Goal: Task Accomplishment & Management: Complete application form

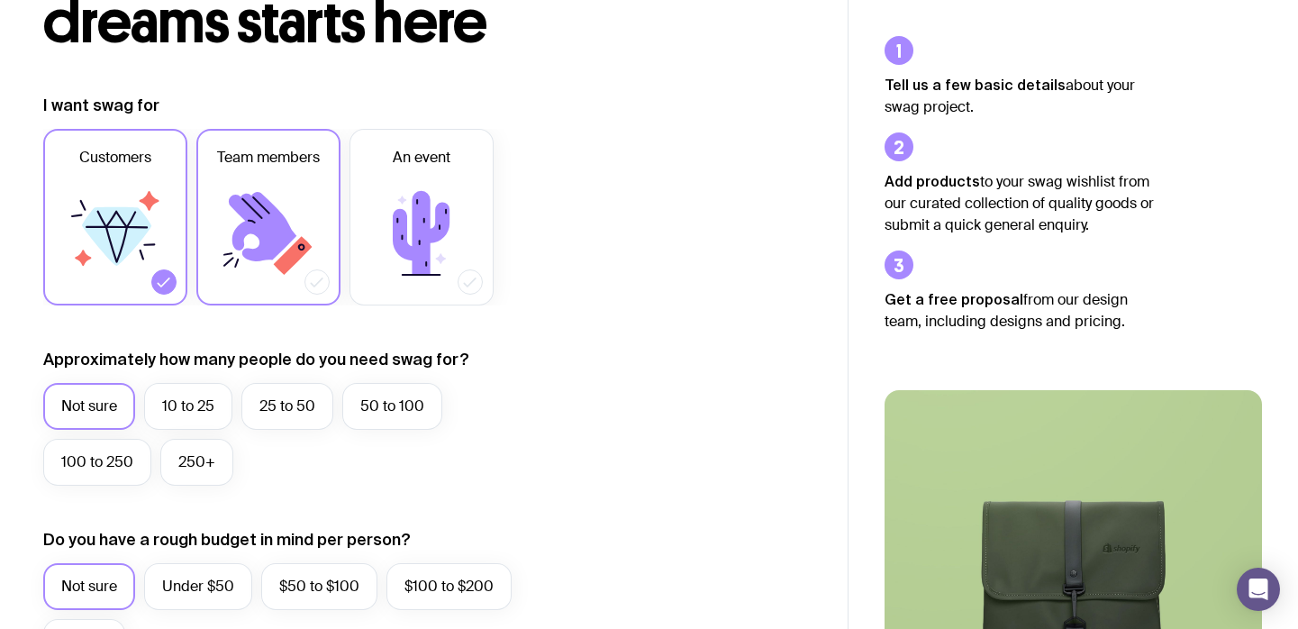
scroll to position [183, 0]
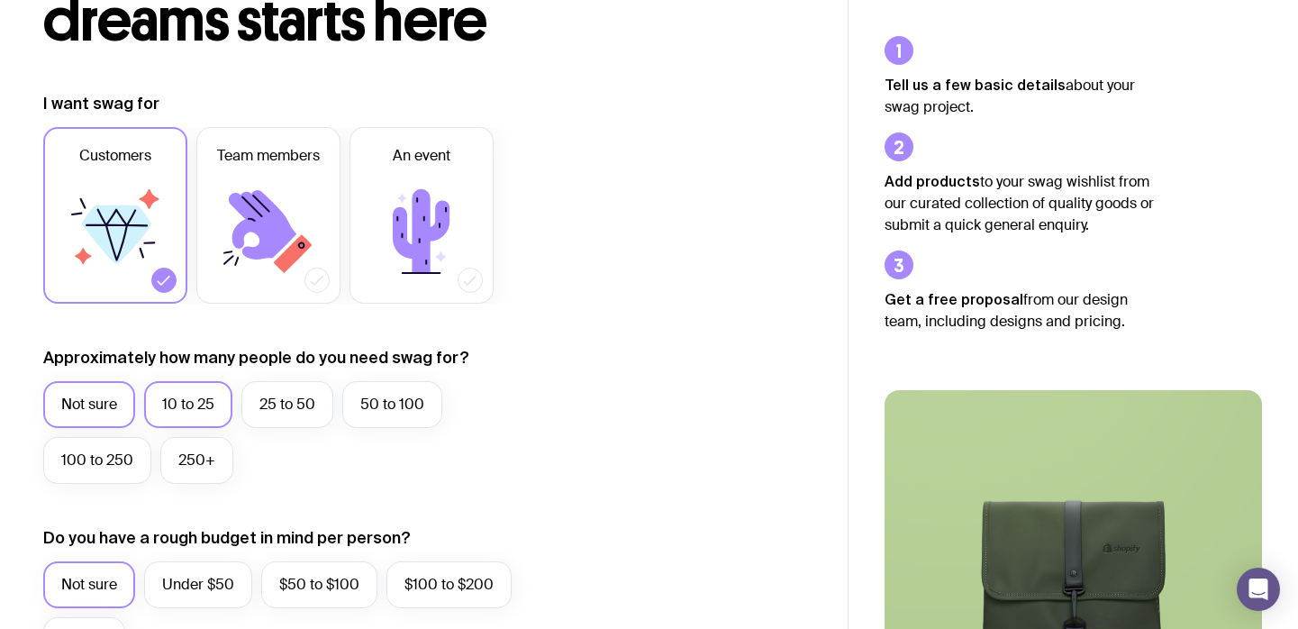
click at [187, 396] on label "10 to 25" at bounding box center [188, 404] width 88 height 47
click at [0, 0] on input "10 to 25" at bounding box center [0, 0] width 0 height 0
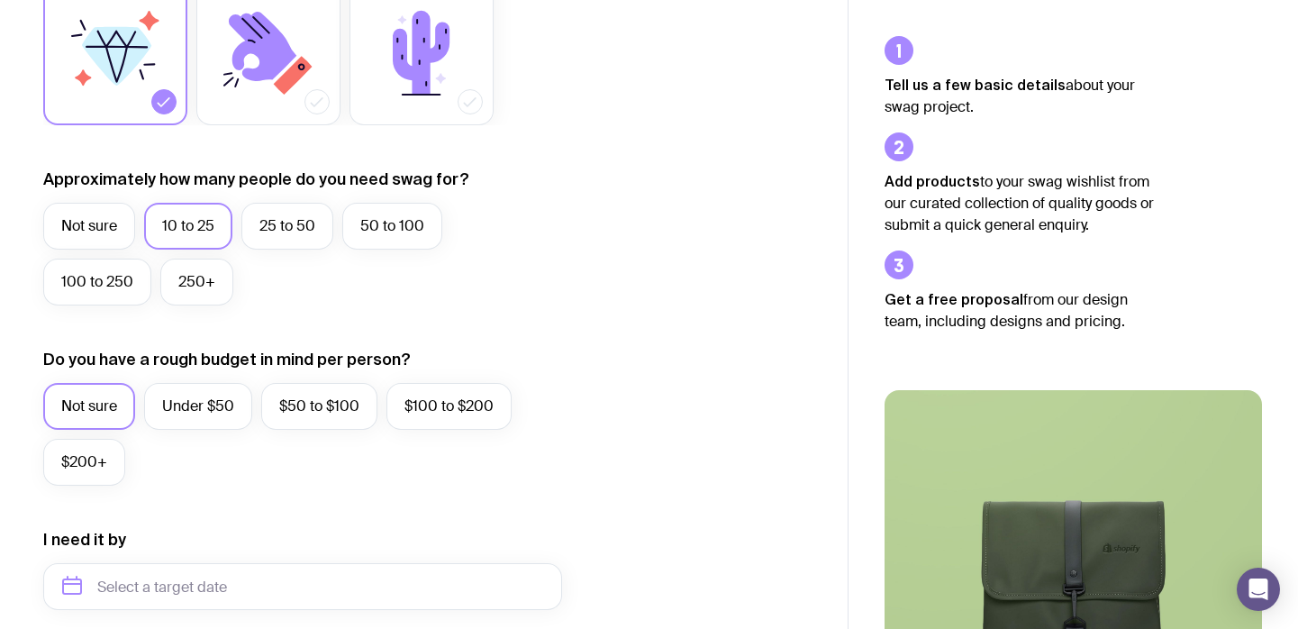
scroll to position [372, 1]
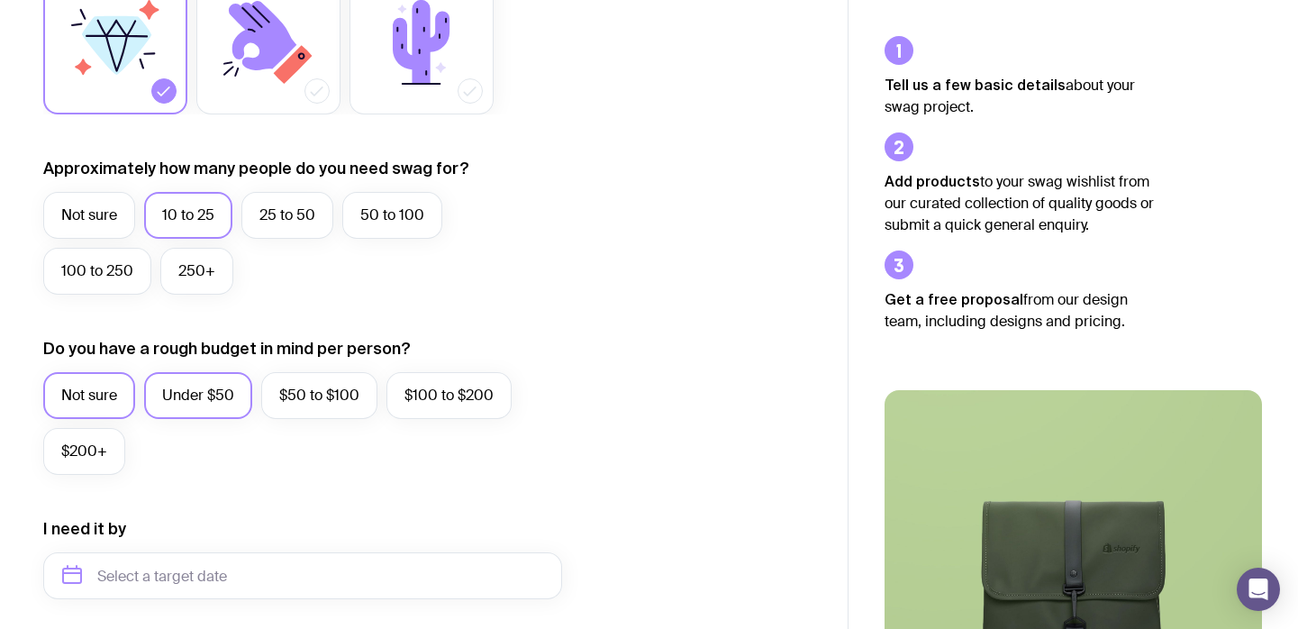
click at [187, 396] on label "Under $50" at bounding box center [198, 395] width 108 height 47
click at [0, 0] on input "Under $50" at bounding box center [0, 0] width 0 height 0
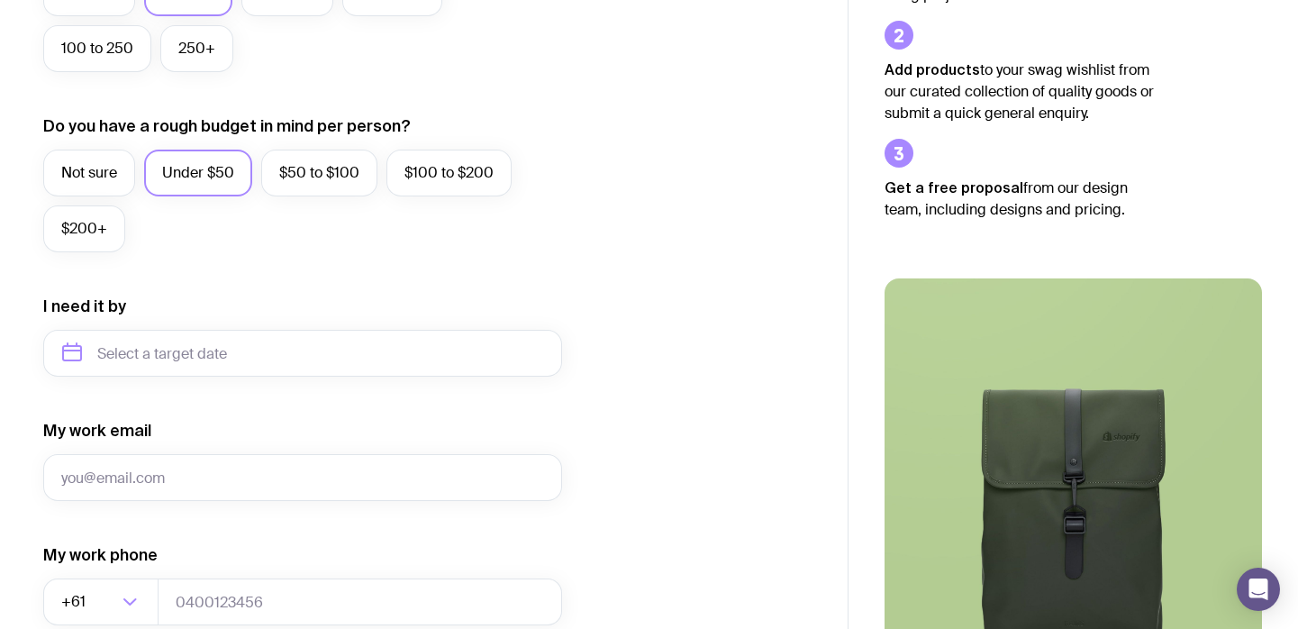
scroll to position [605, 0]
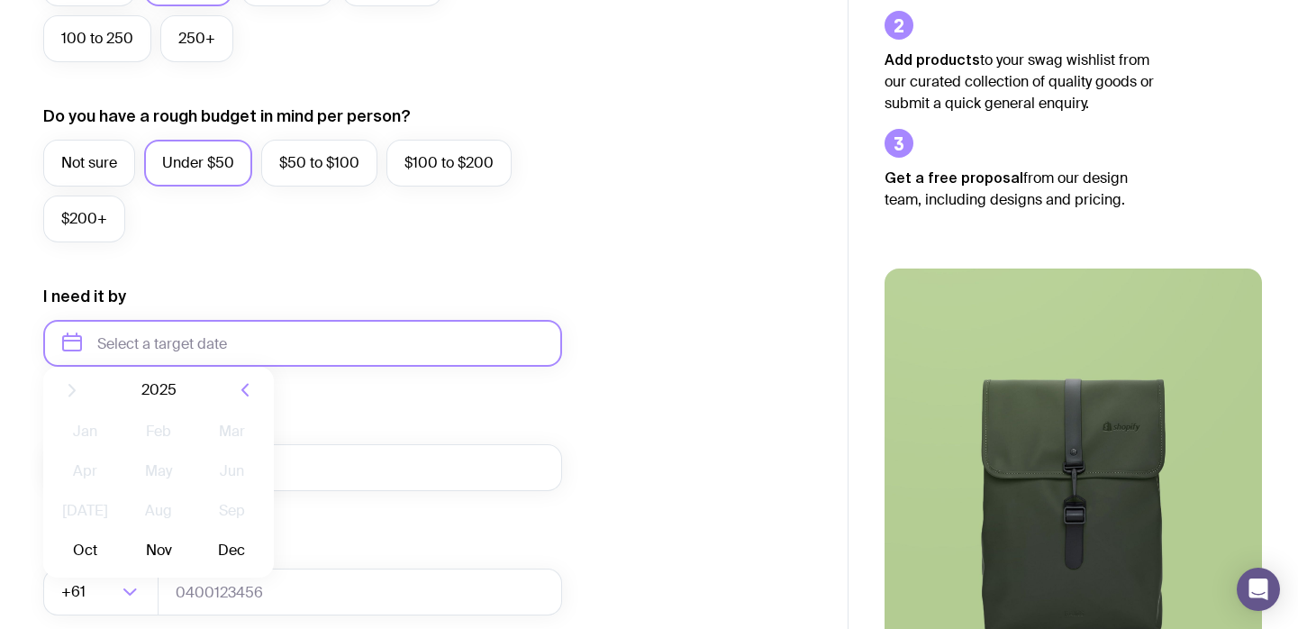
click at [154, 331] on input "text" at bounding box center [302, 343] width 519 height 47
click at [157, 562] on button "Nov" at bounding box center [158, 565] width 66 height 36
type input "[DATE]"
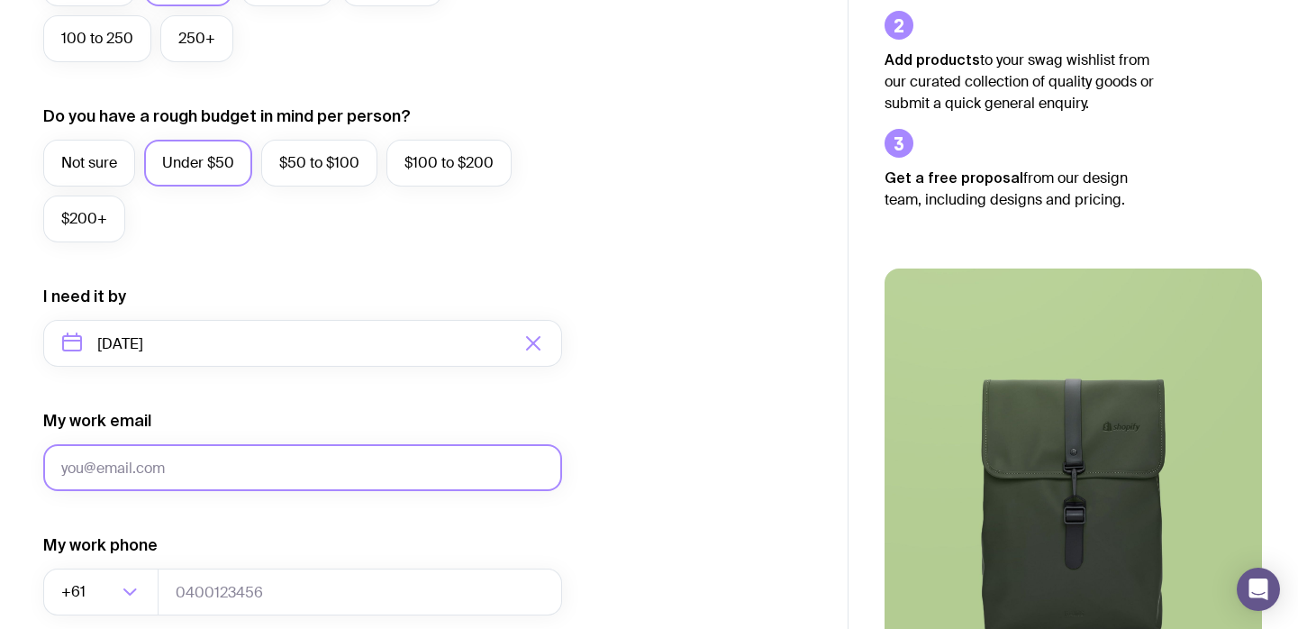
click at [142, 457] on input "My work email" at bounding box center [302, 467] width 519 height 47
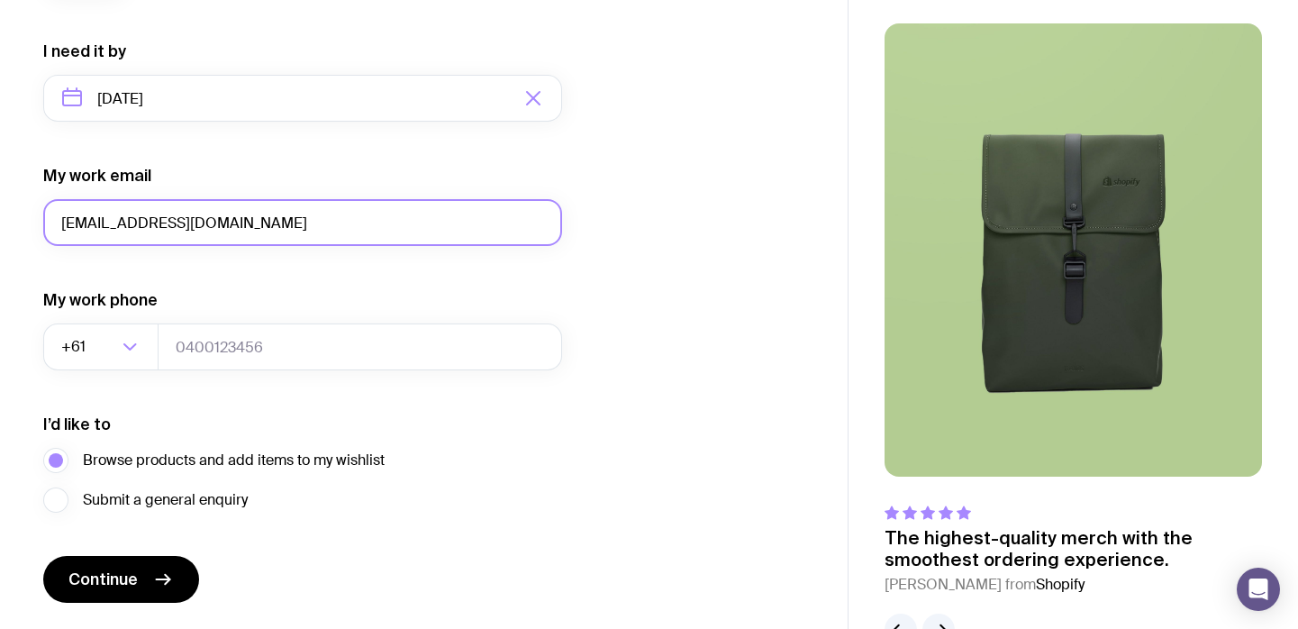
scroll to position [852, 0]
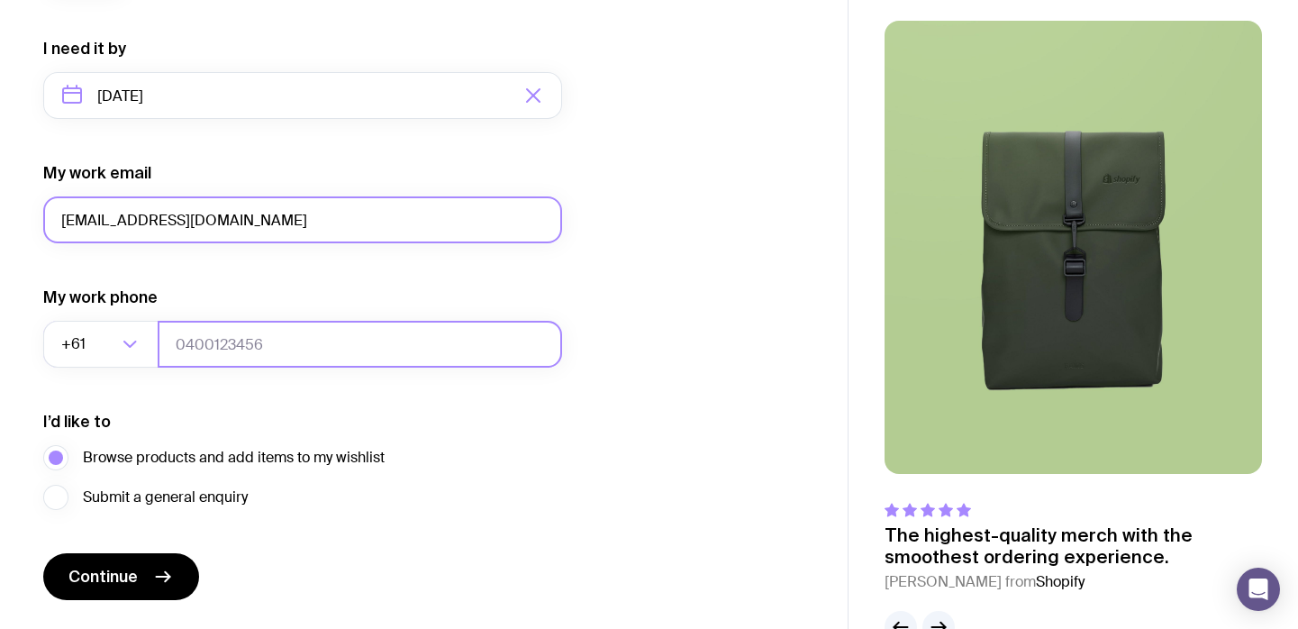
type input "[EMAIL_ADDRESS][DOMAIN_NAME]"
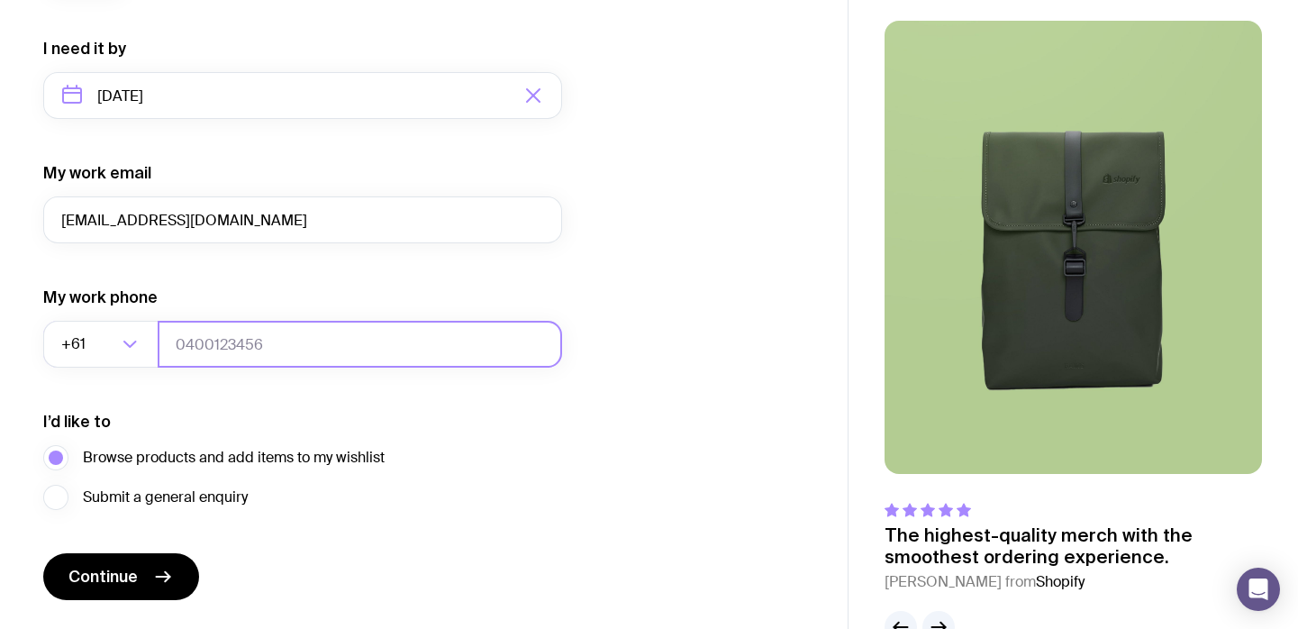
click at [228, 341] on input "tel" at bounding box center [360, 344] width 405 height 47
type input "449615613"
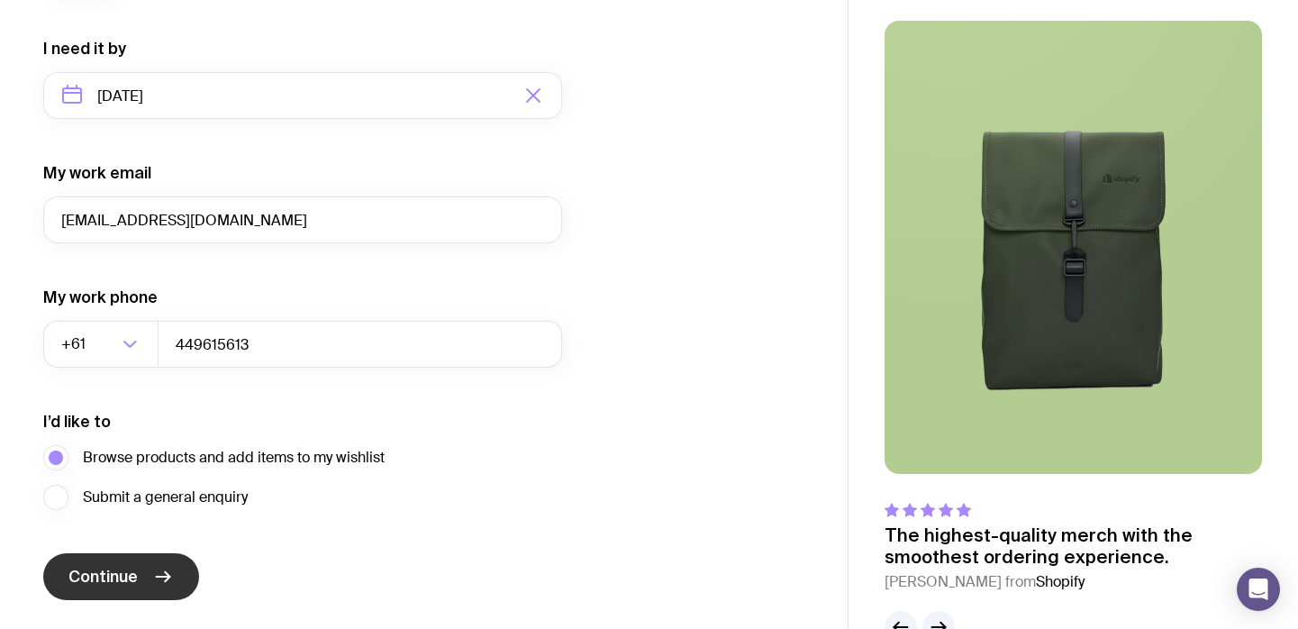
click at [153, 582] on icon "submit" at bounding box center [163, 577] width 22 height 22
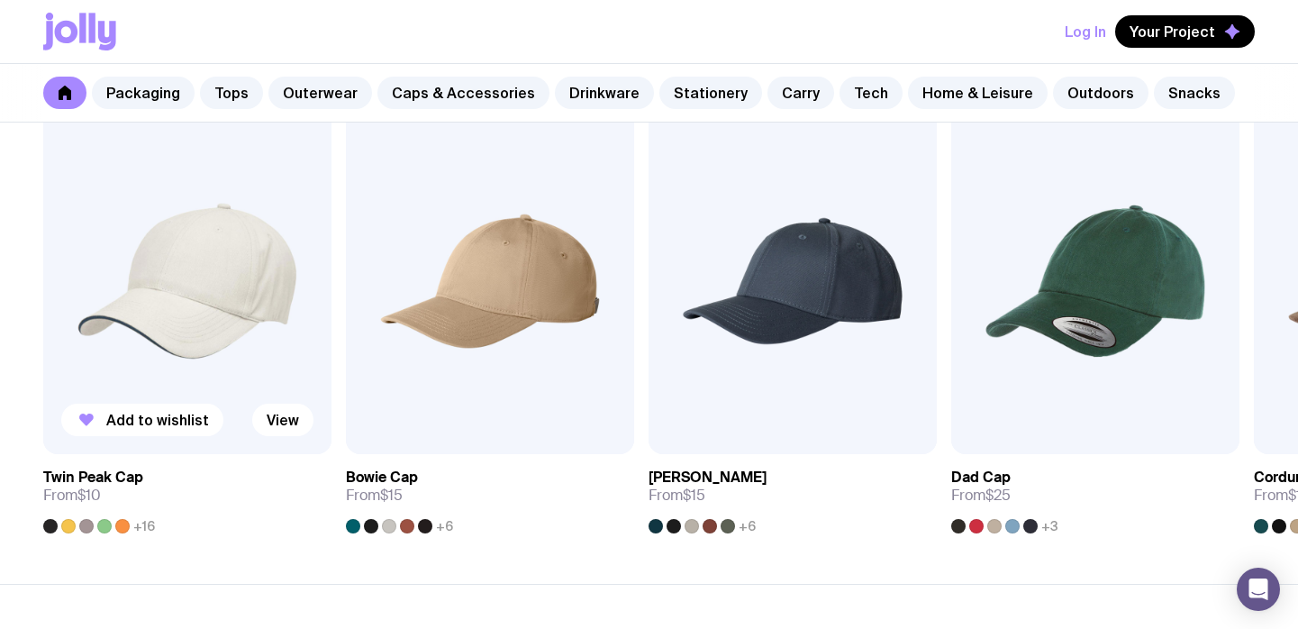
scroll to position [2134, 0]
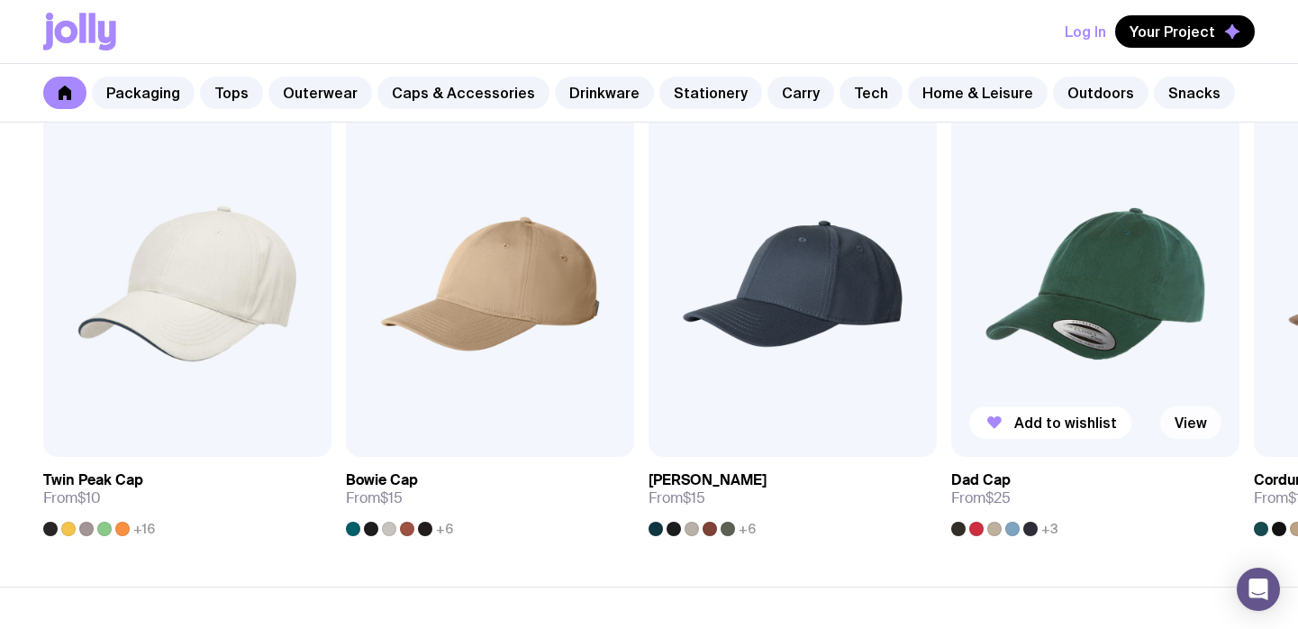
click at [1176, 418] on link "View" at bounding box center [1190, 422] width 61 height 32
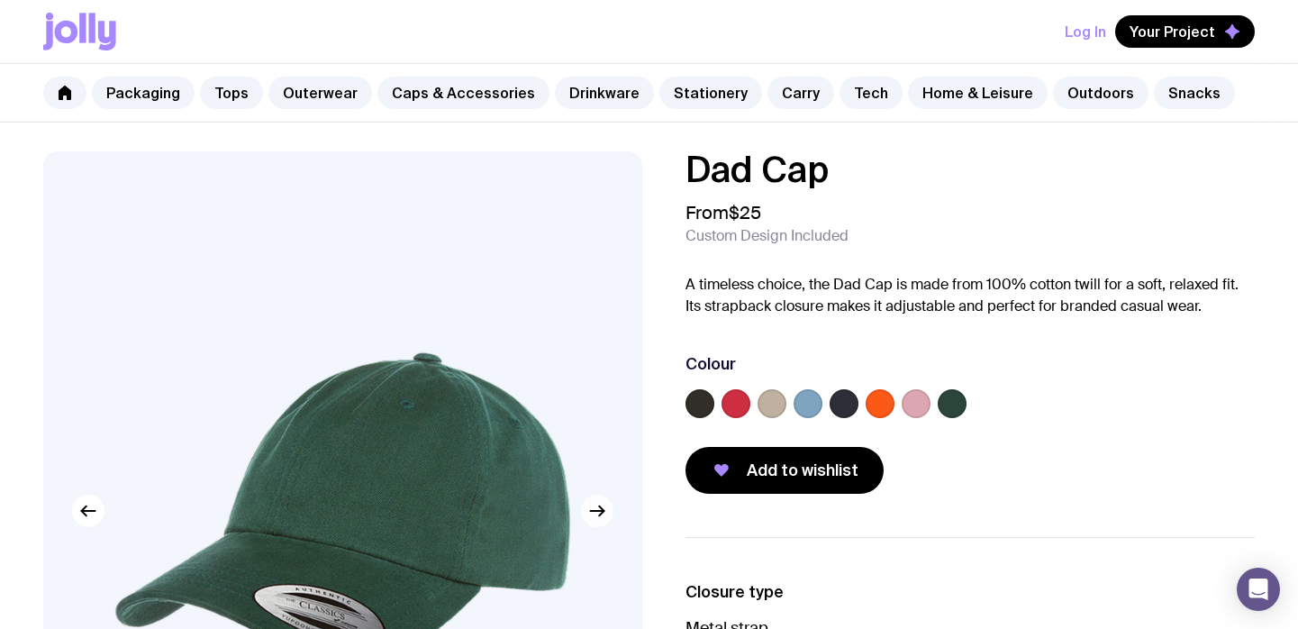
click at [596, 522] on button "button" at bounding box center [597, 511] width 32 height 32
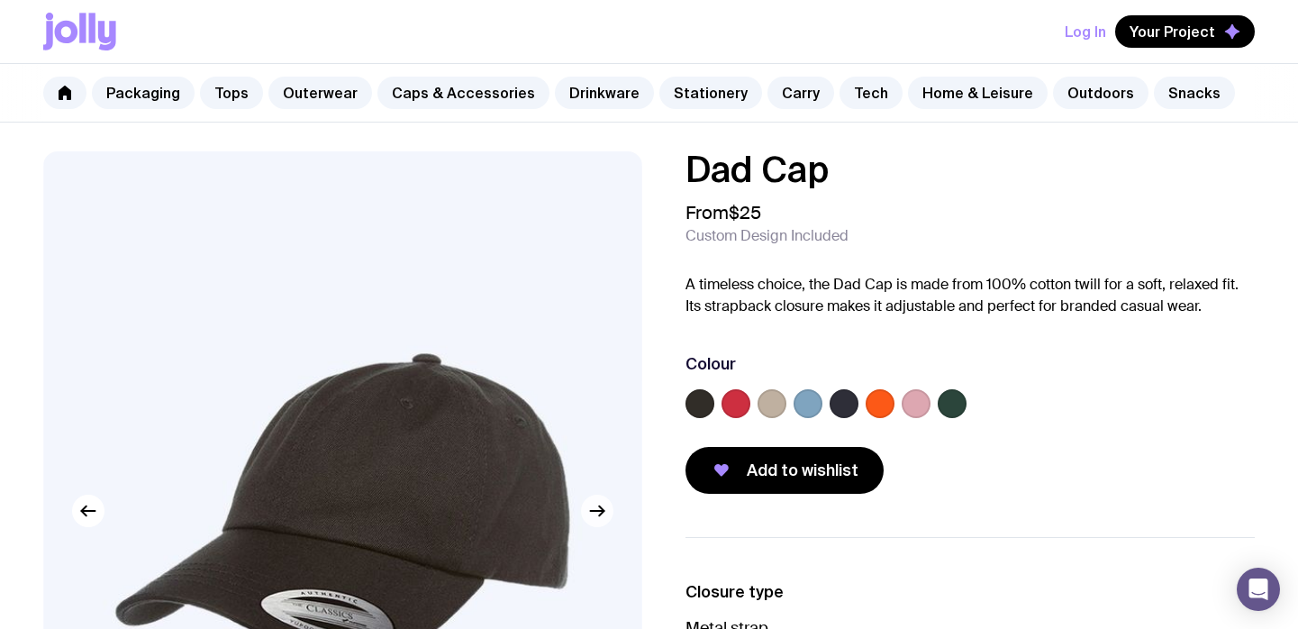
click at [596, 522] on button "button" at bounding box center [597, 511] width 32 height 32
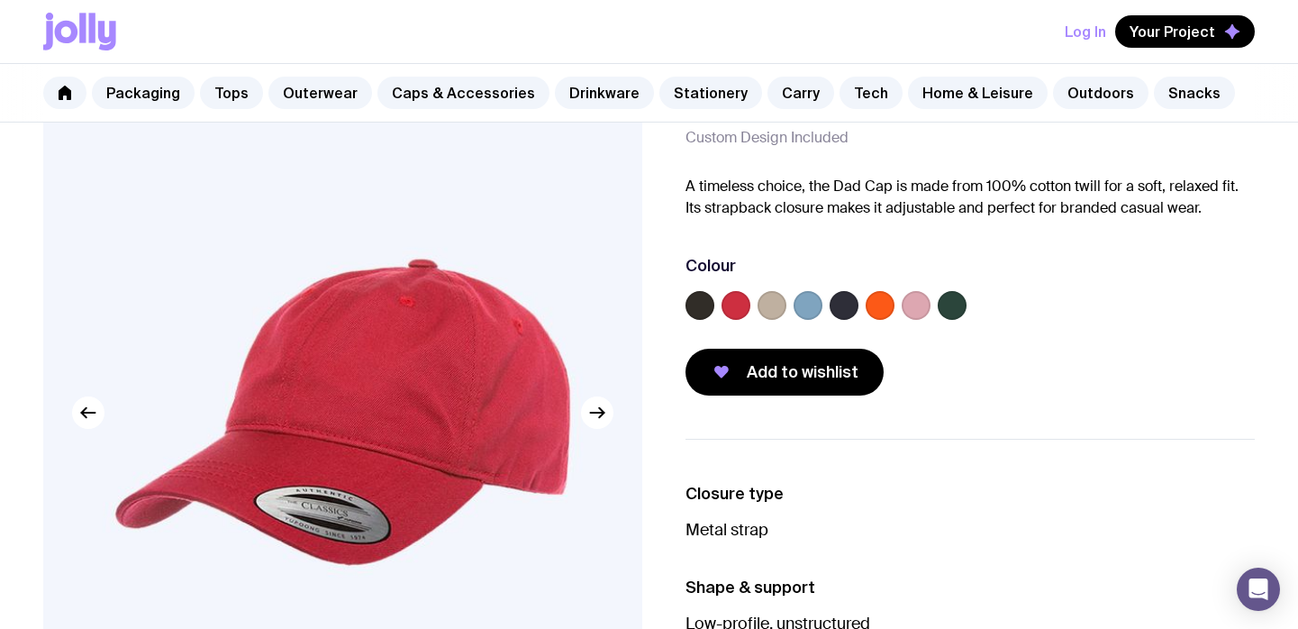
scroll to position [105, 0]
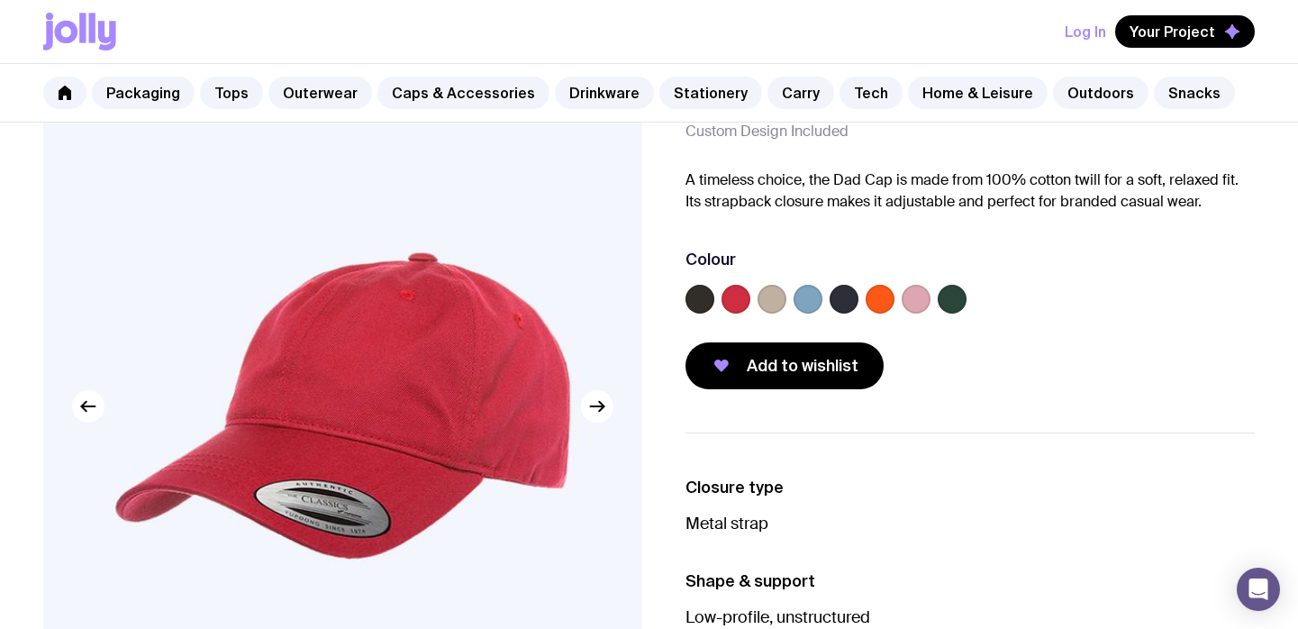
click at [616, 406] on img at bounding box center [342, 406] width 599 height 718
click at [602, 406] on icon "button" at bounding box center [597, 406] width 14 height 0
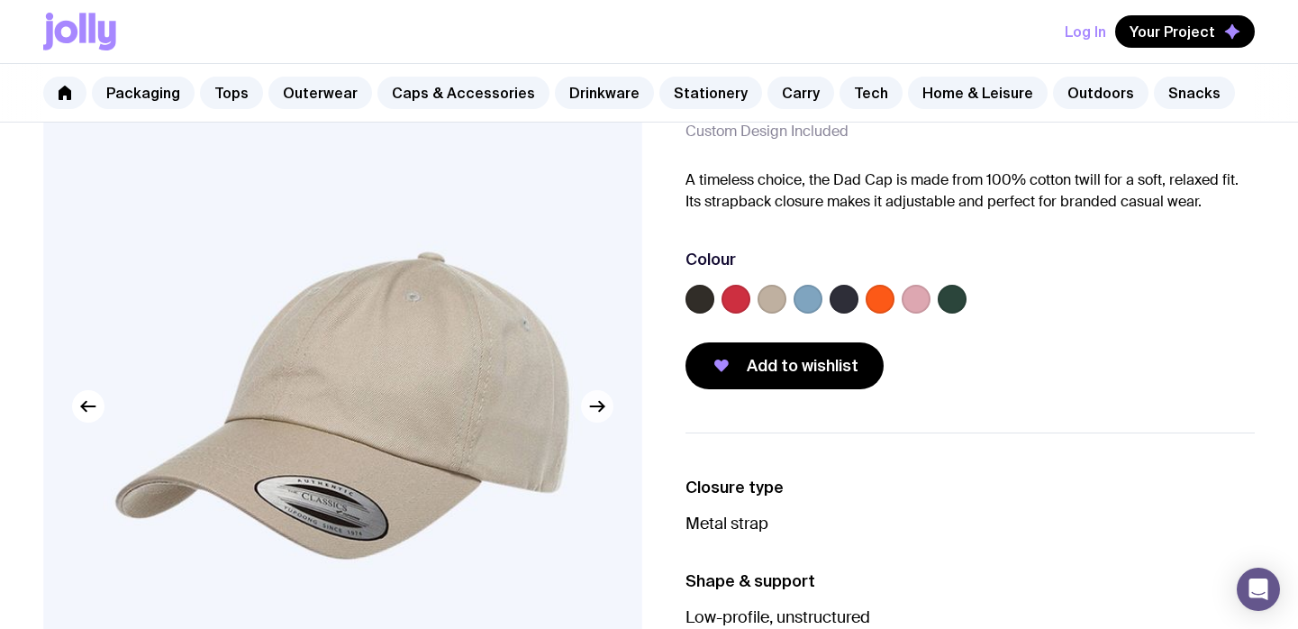
click at [602, 406] on icon "button" at bounding box center [597, 406] width 14 height 0
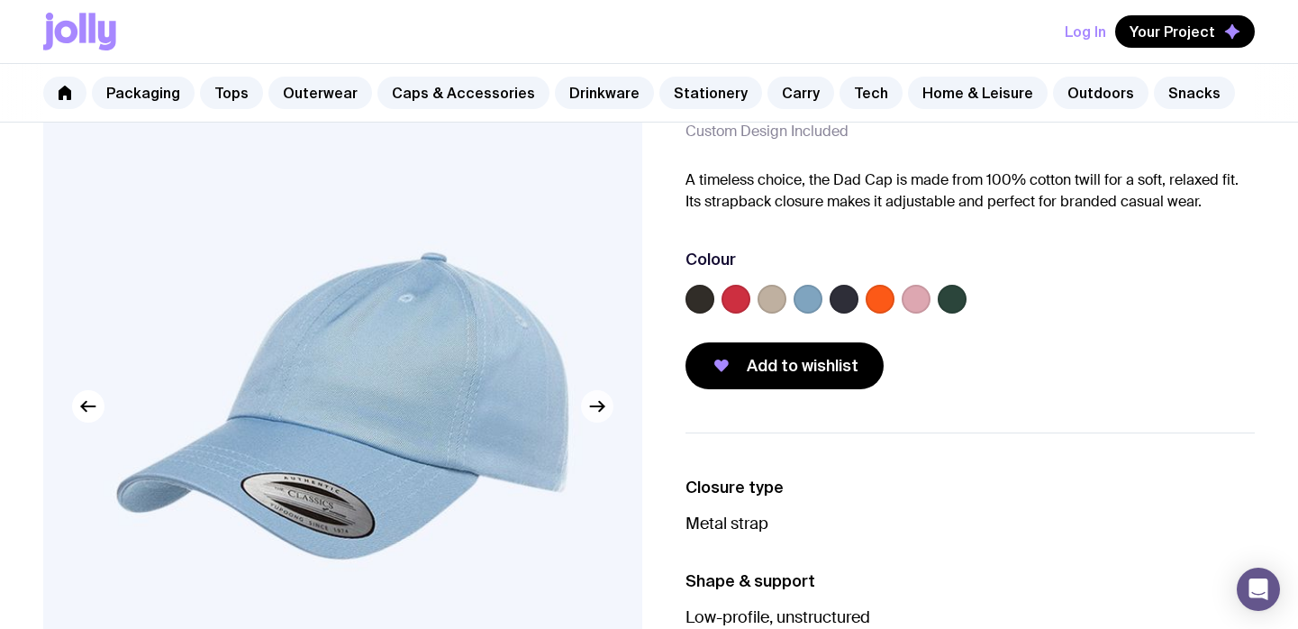
click at [602, 406] on icon "button" at bounding box center [597, 406] width 14 height 0
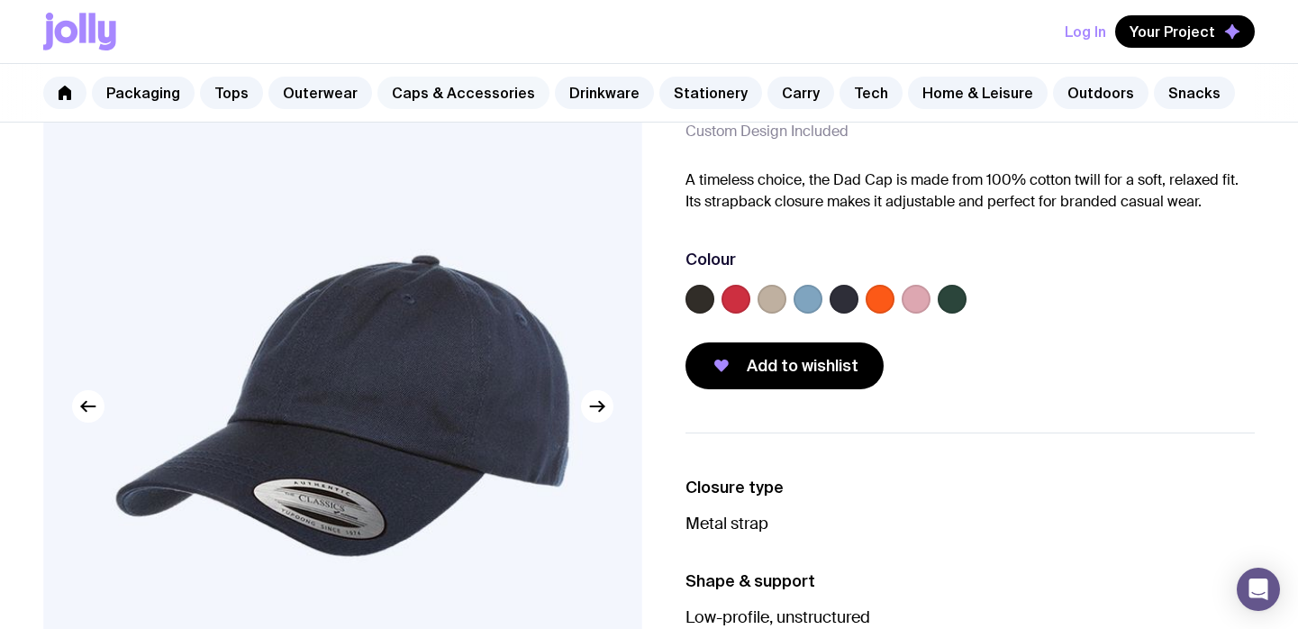
click at [486, 103] on link "Caps & Accessories" at bounding box center [463, 93] width 172 height 32
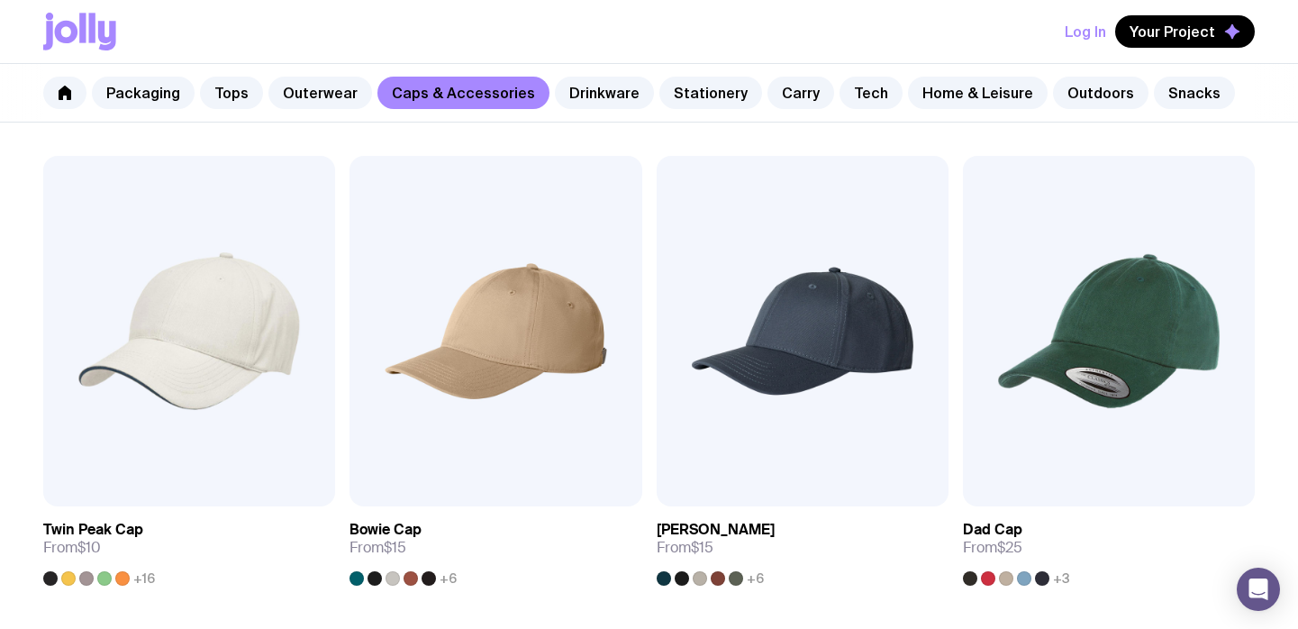
scroll to position [302, 0]
